Goal: Information Seeking & Learning: Find specific fact

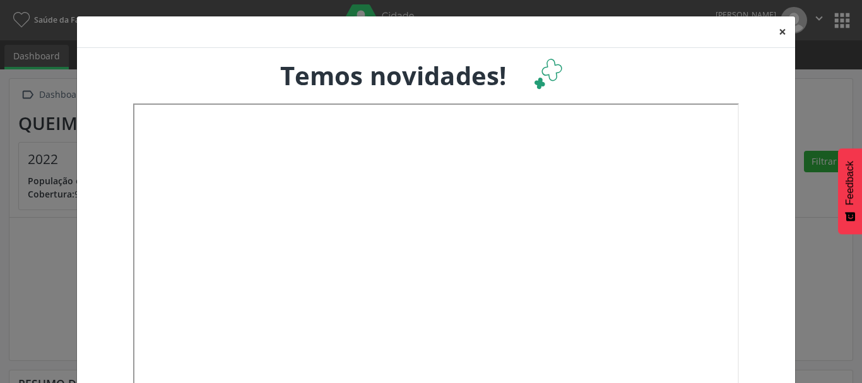
click at [784, 33] on button "×" at bounding box center [782, 31] width 25 height 31
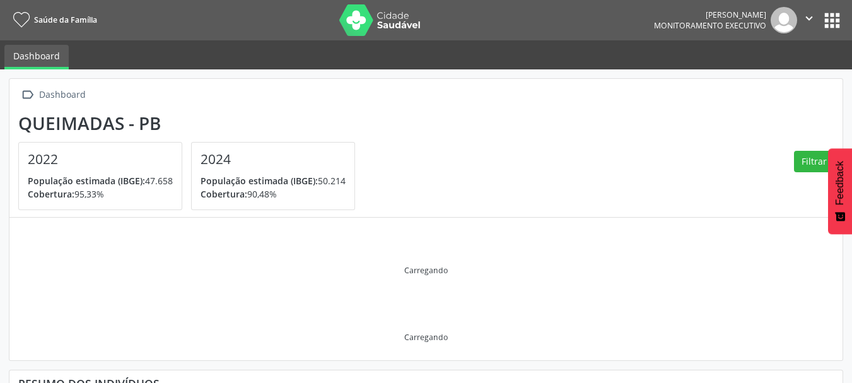
click at [831, 19] on button "apps" at bounding box center [833, 20] width 22 height 22
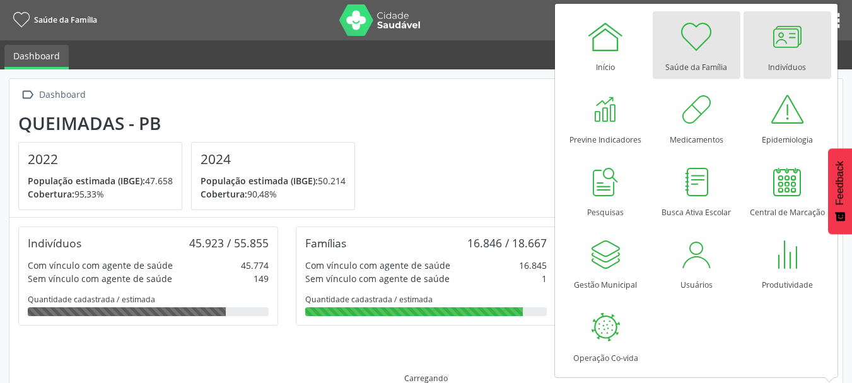
click at [777, 50] on div at bounding box center [788, 37] width 38 height 38
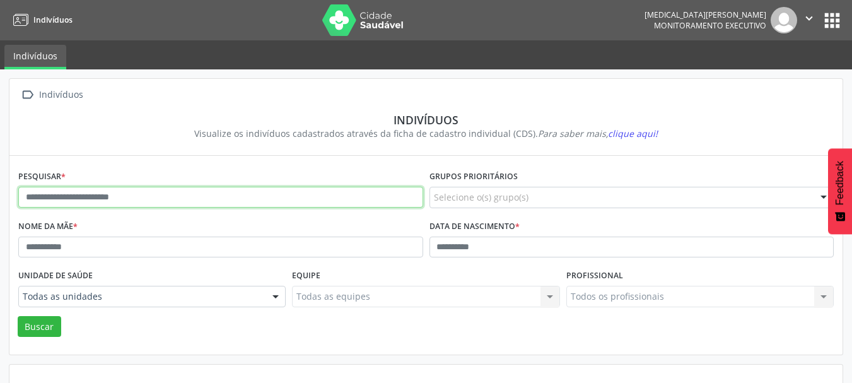
click at [295, 201] on input "text" at bounding box center [220, 197] width 405 height 21
type input "**********"
click at [18, 316] on button "Buscar" at bounding box center [40, 326] width 44 height 21
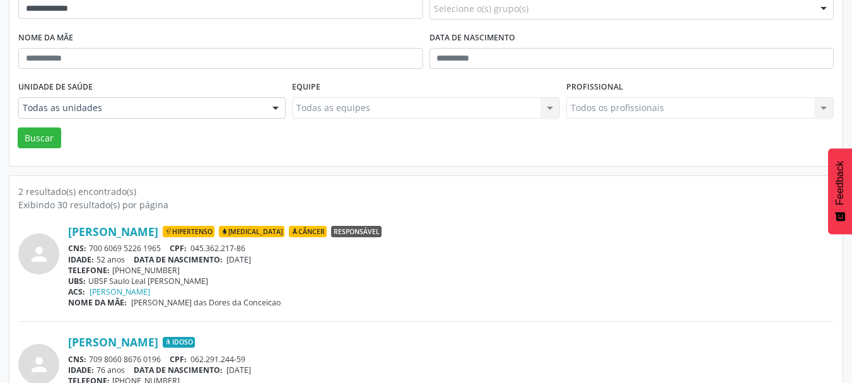
scroll to position [243, 0]
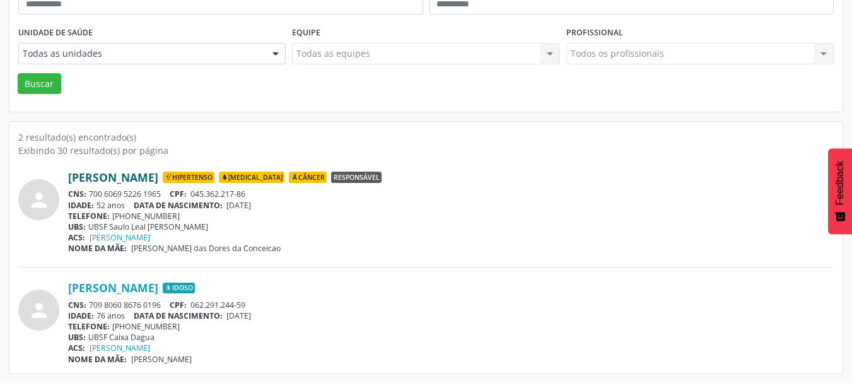
click at [123, 174] on link "[PERSON_NAME]" at bounding box center [113, 177] width 90 height 14
